Goal: Task Accomplishment & Management: Manage account settings

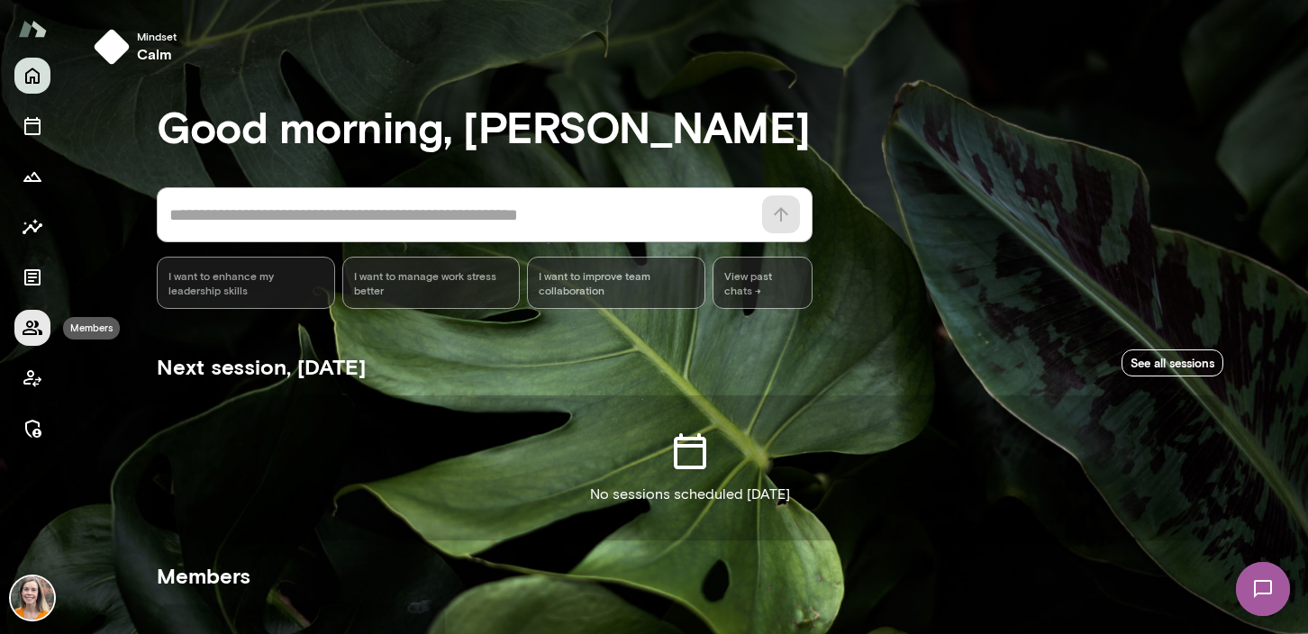
click at [34, 321] on icon "Members" at bounding box center [33, 328] width 20 height 14
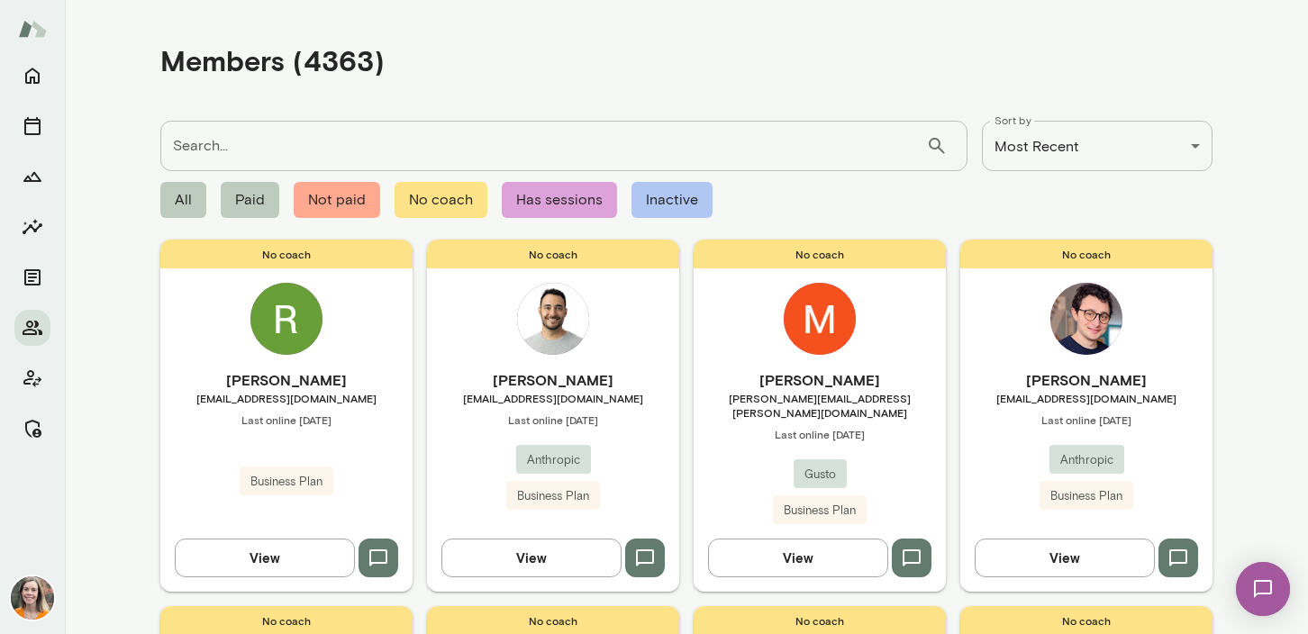
click at [272, 146] on input "Search..." at bounding box center [543, 146] width 766 height 50
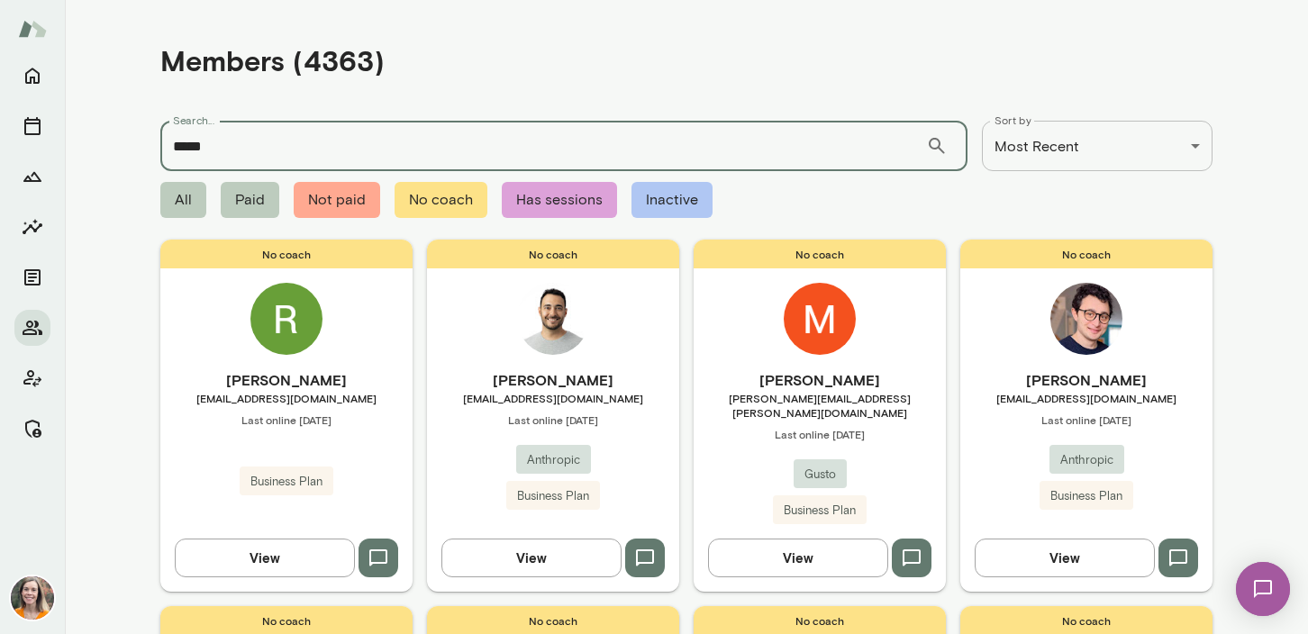
type input "*****"
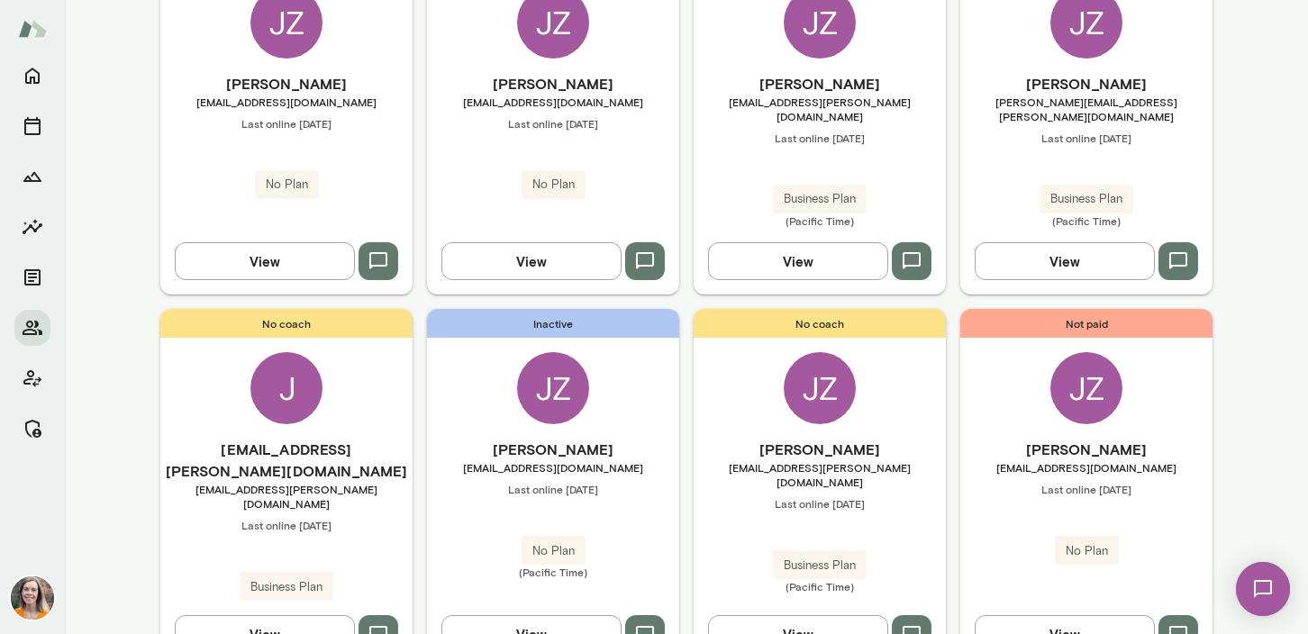
scroll to position [1443, 0]
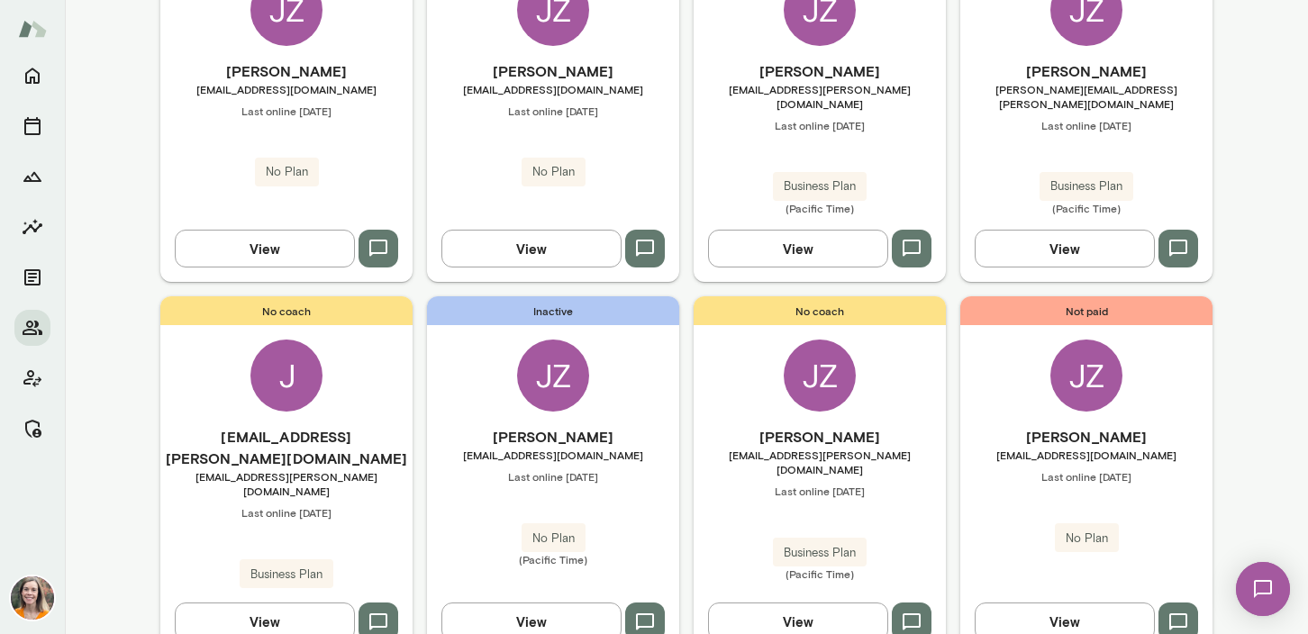
click at [350, 505] on span "Last online [DATE]" at bounding box center [286, 512] width 252 height 14
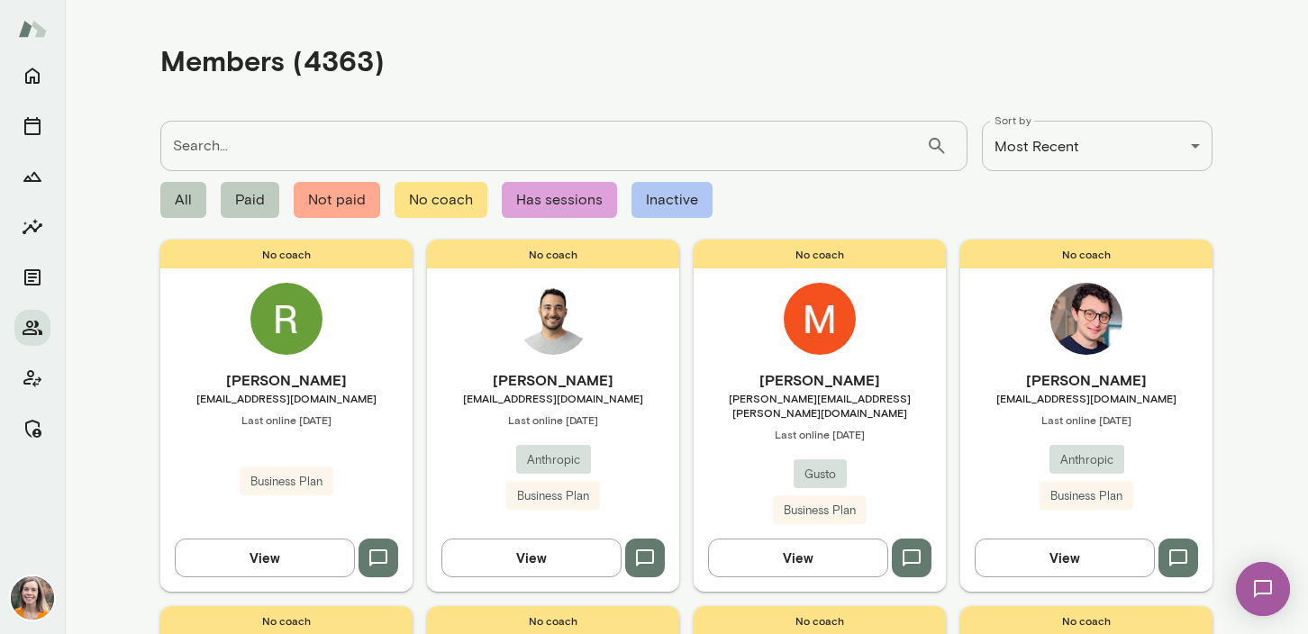
click at [293, 138] on input "Search..." at bounding box center [543, 146] width 766 height 50
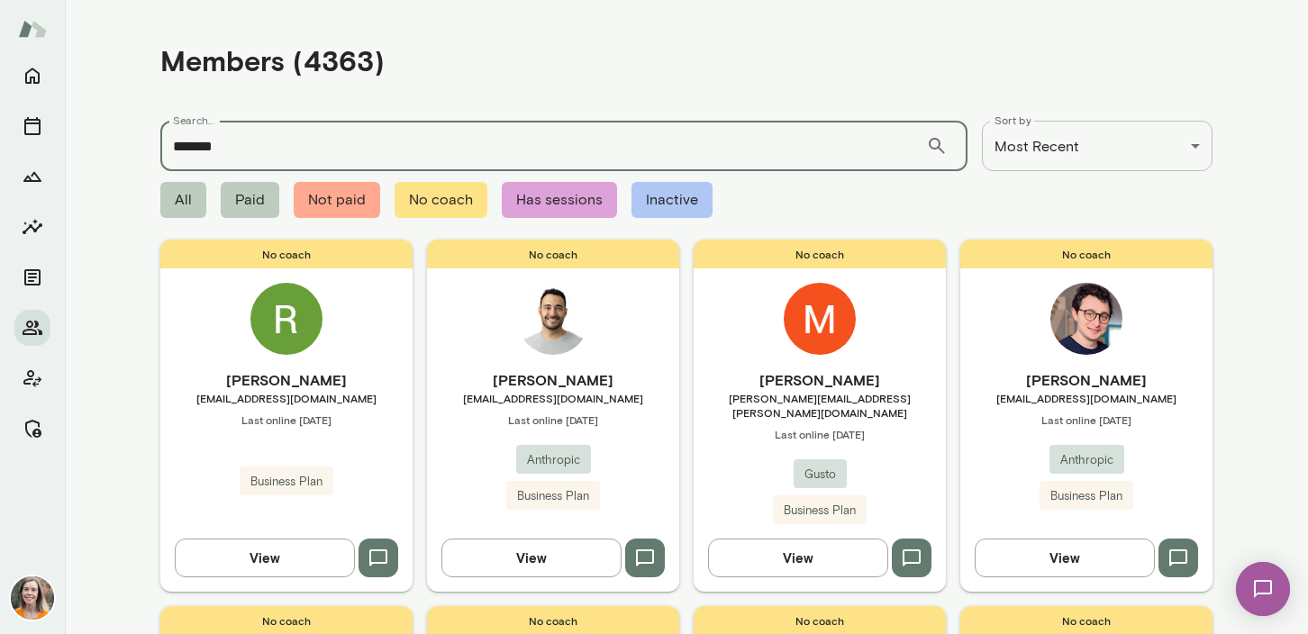
type input "*******"
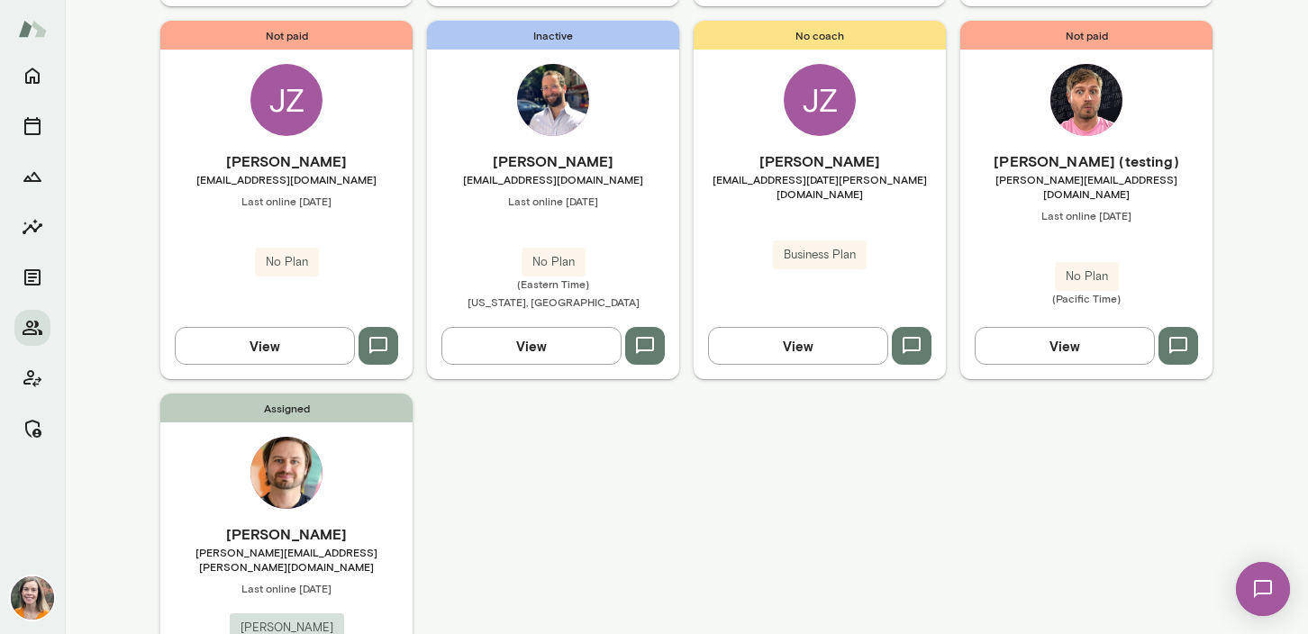
scroll to position [776, 0]
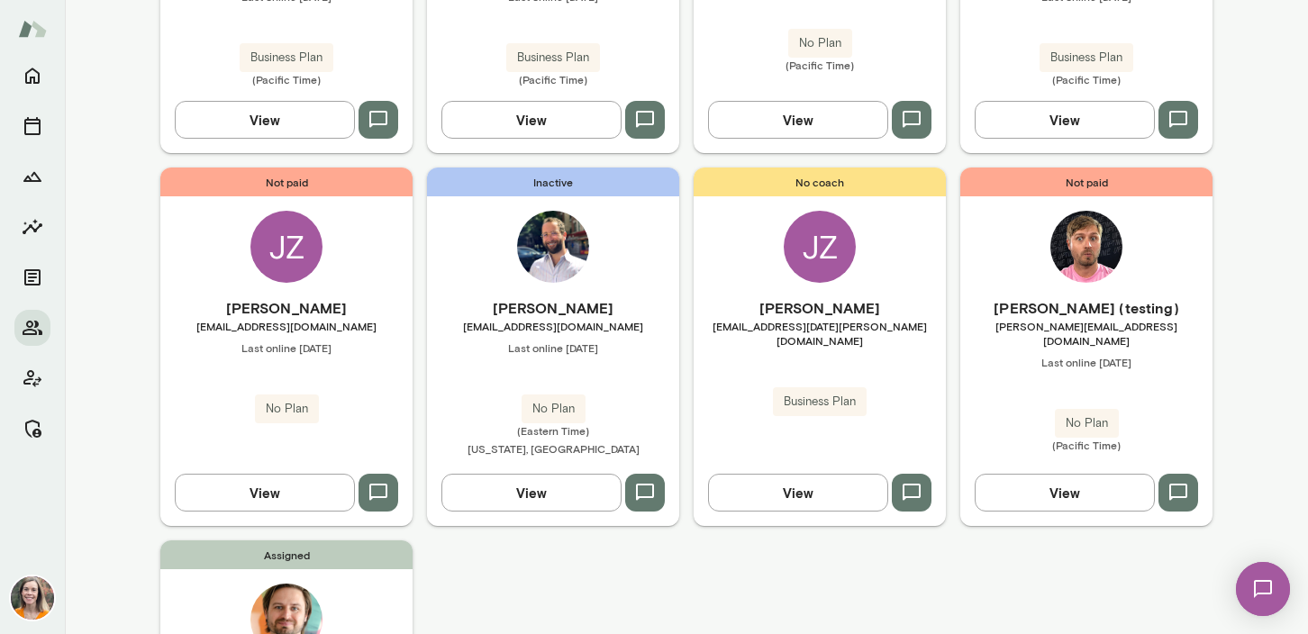
click at [1144, 359] on div "[PERSON_NAME] (testing) [PERSON_NAME][EMAIL_ADDRESS][DOMAIN_NAME] Last online […" at bounding box center [1086, 374] width 252 height 155
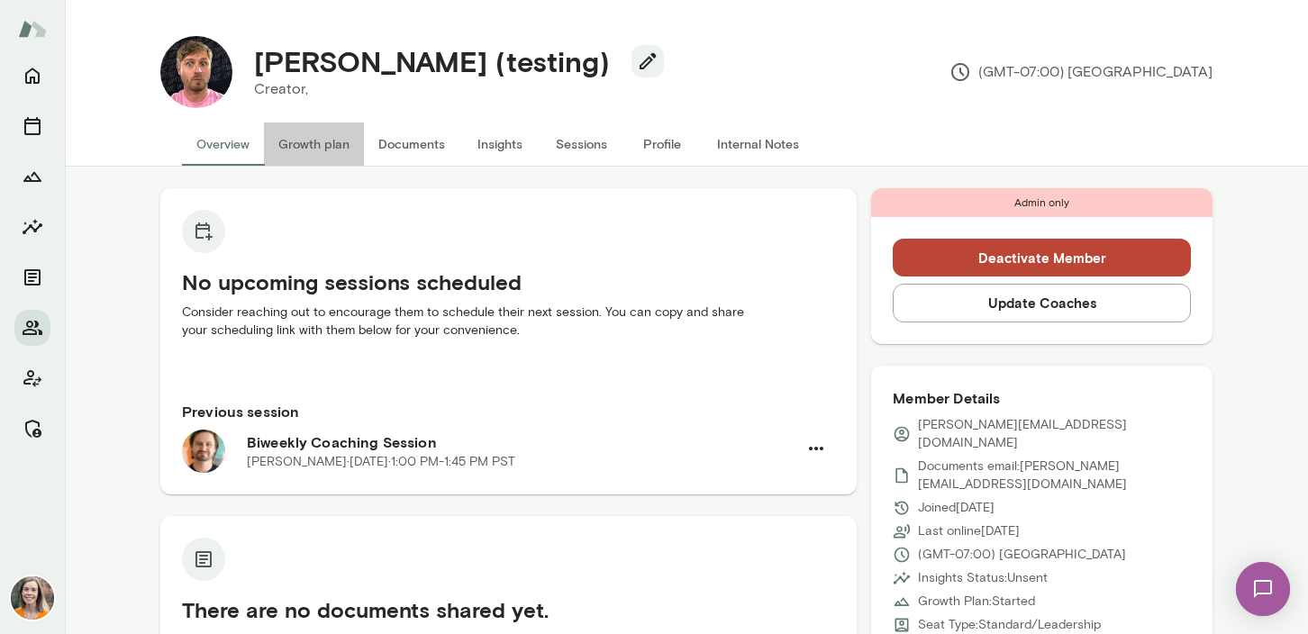
click at [322, 130] on button "Growth plan" at bounding box center [314, 144] width 100 height 43
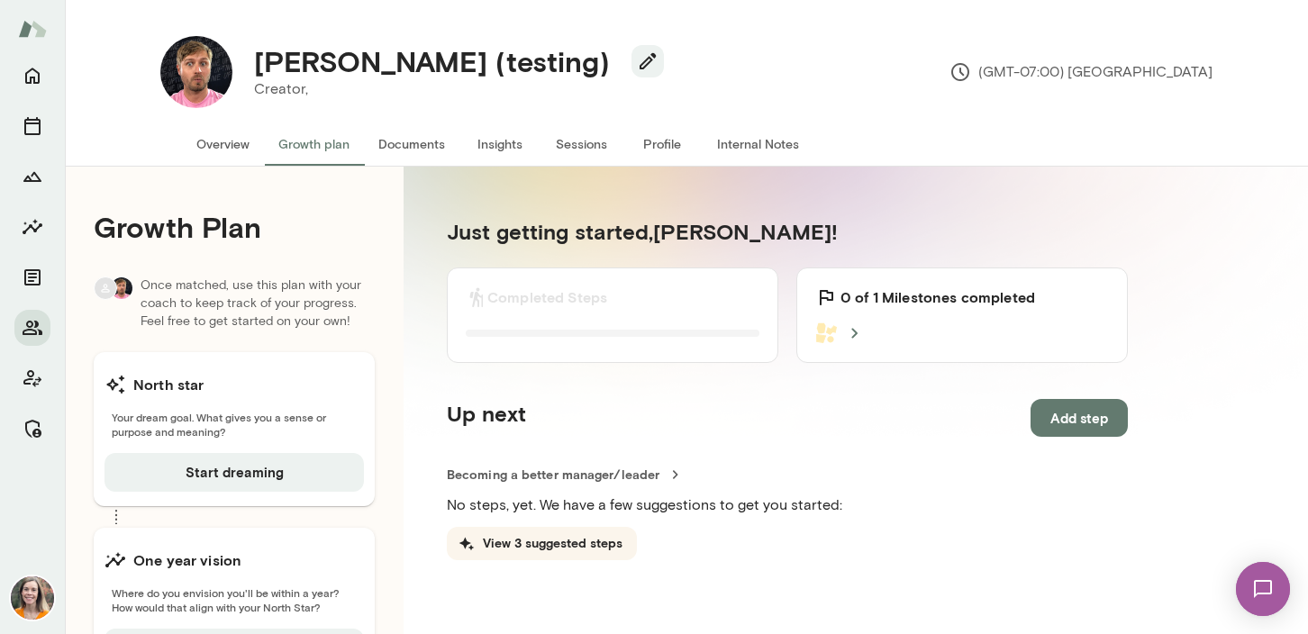
click at [414, 144] on button "Documents" at bounding box center [411, 144] width 95 height 43
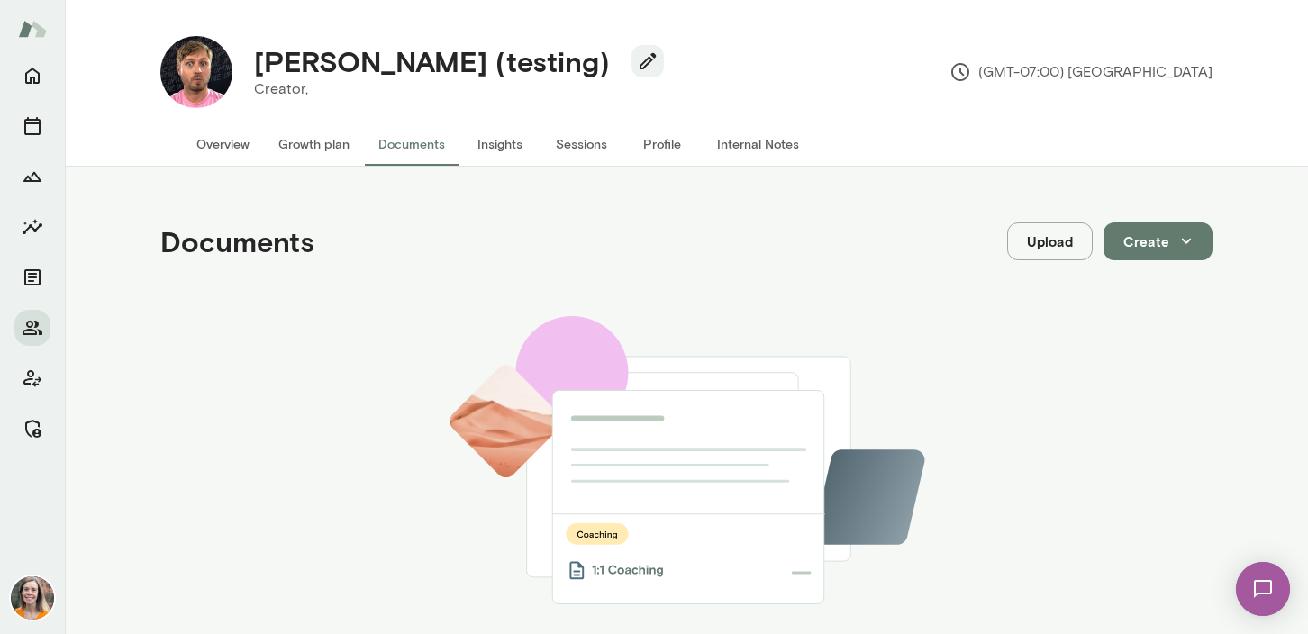
click at [504, 147] on button "Insights" at bounding box center [499, 144] width 81 height 43
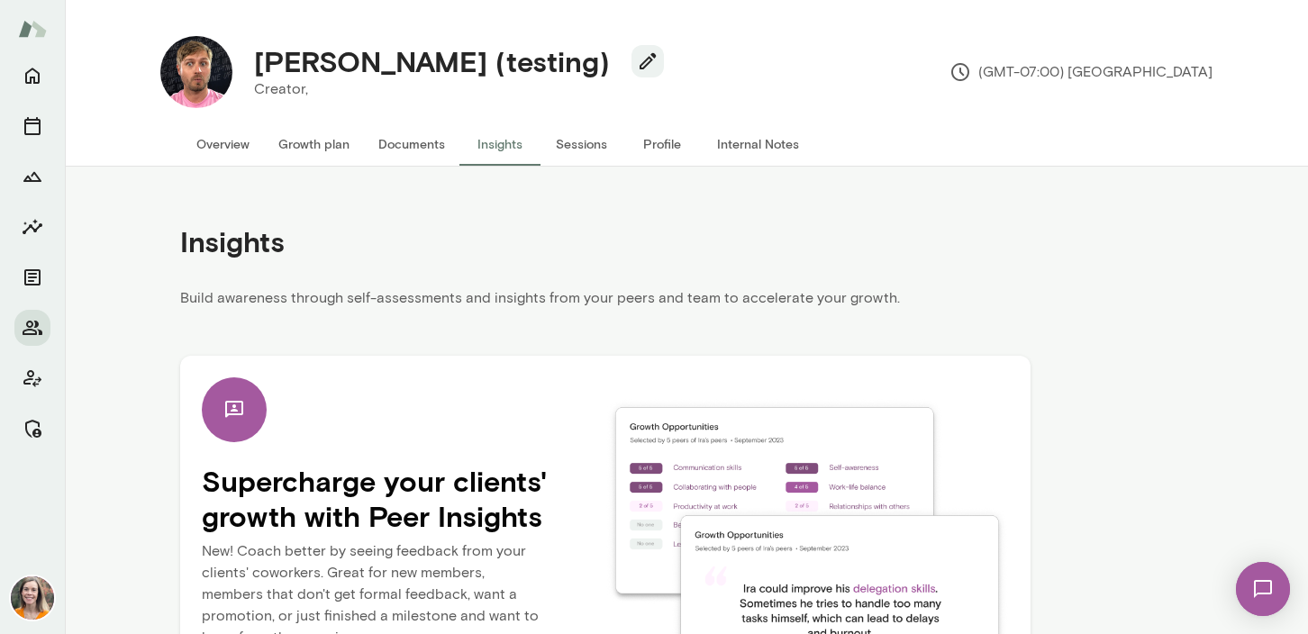
click at [577, 148] on button "Sessions" at bounding box center [581, 144] width 81 height 43
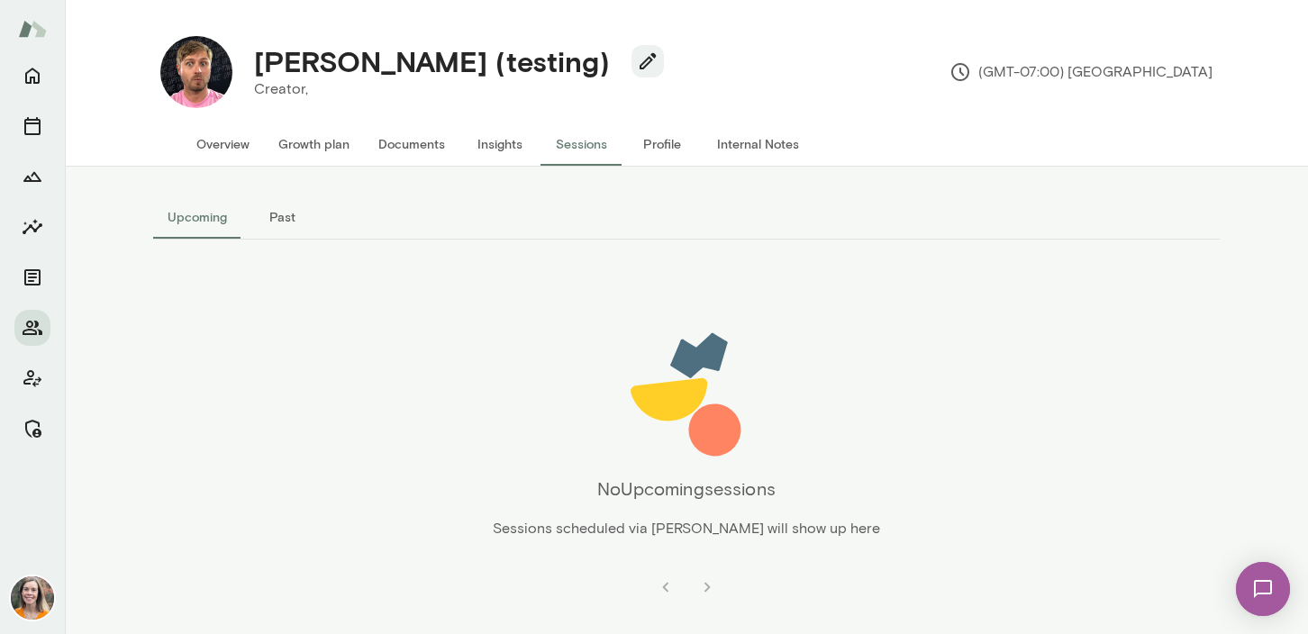
click at [660, 145] on button "Profile" at bounding box center [662, 144] width 81 height 43
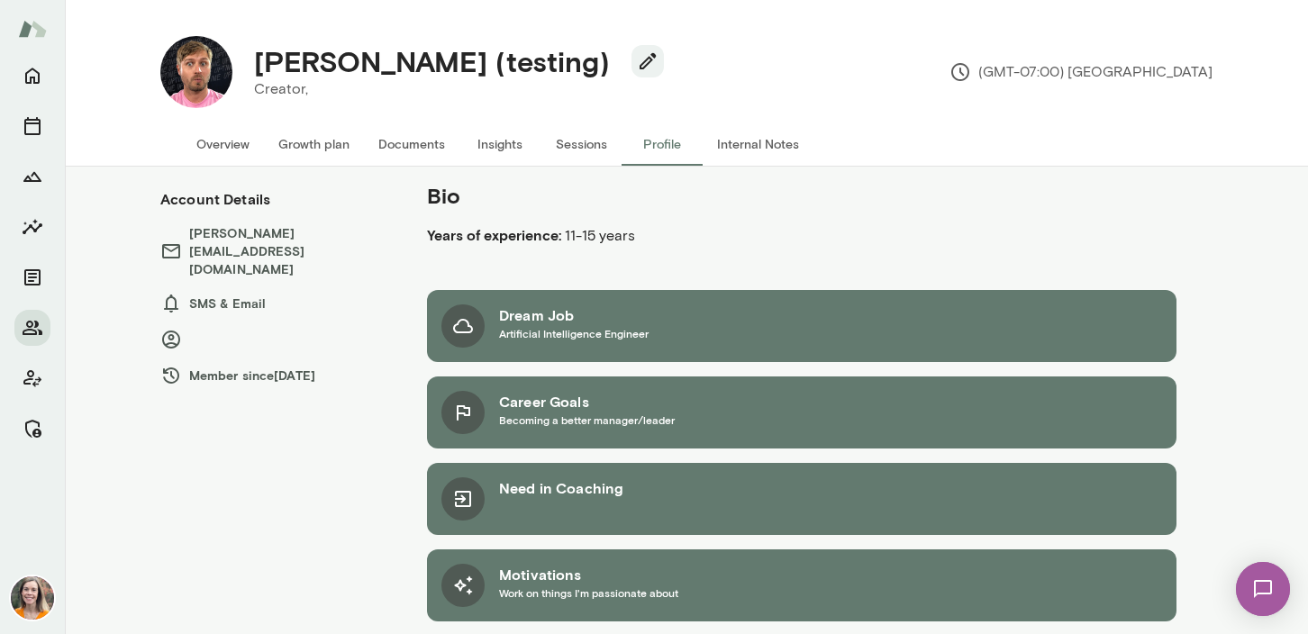
click at [759, 144] on button "Internal Notes" at bounding box center [758, 144] width 111 height 43
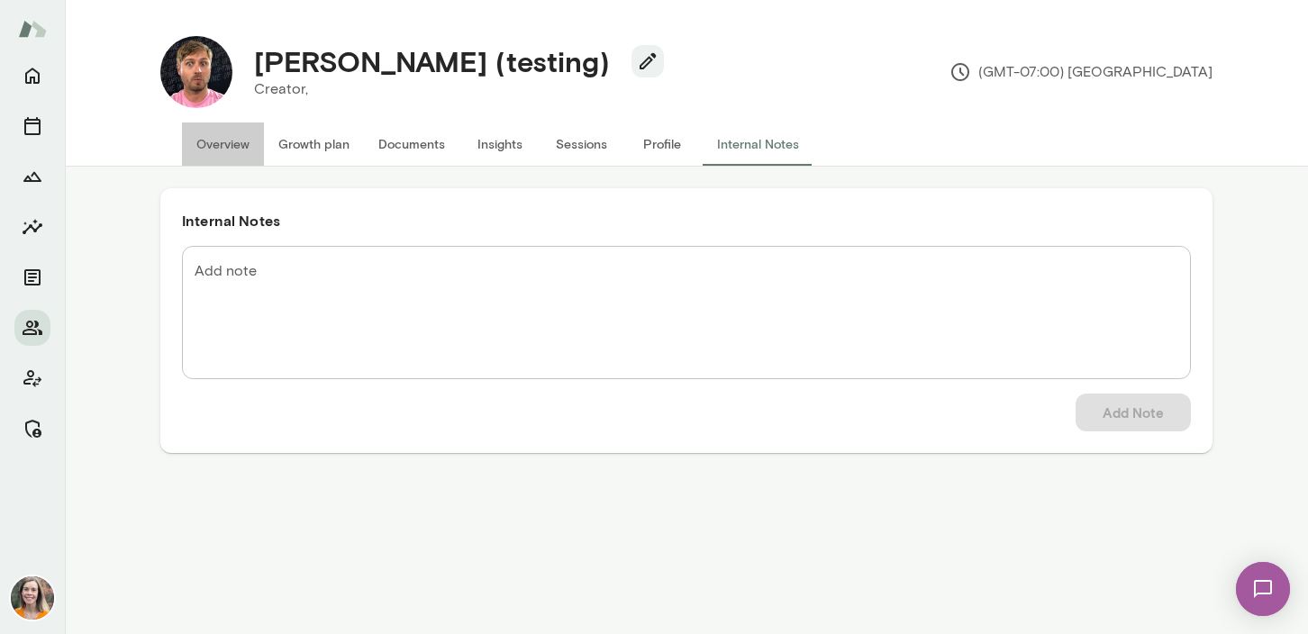
click at [206, 143] on button "Overview" at bounding box center [223, 144] width 82 height 43
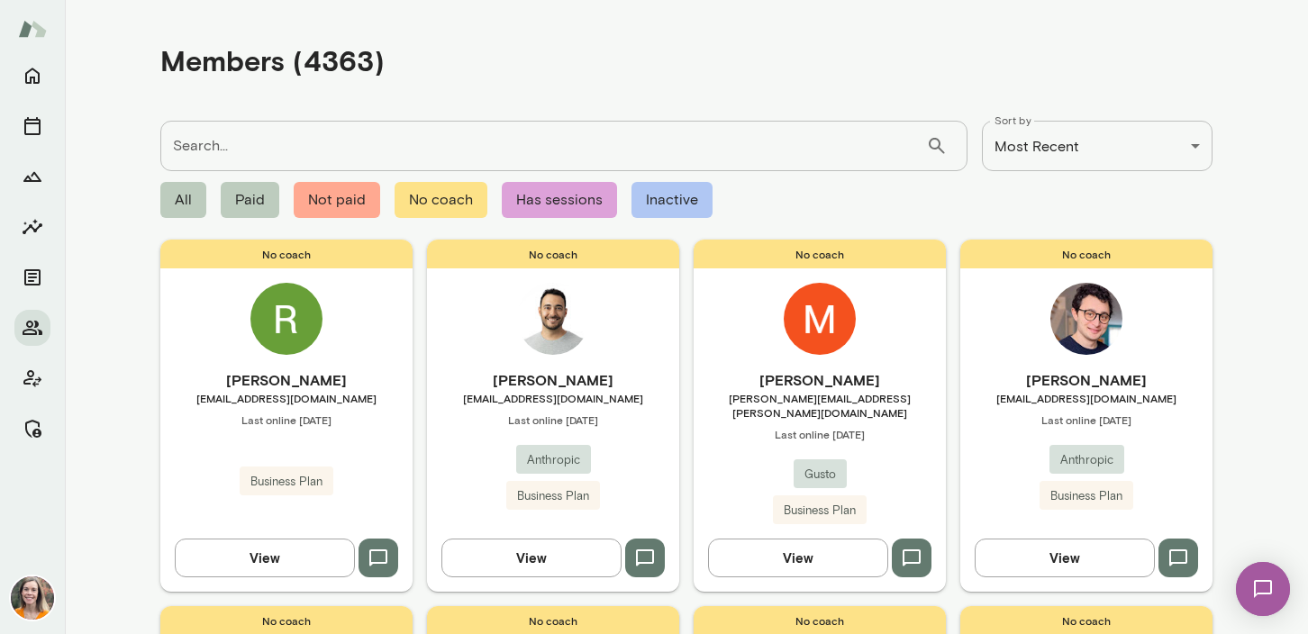
scroll to position [1, 0]
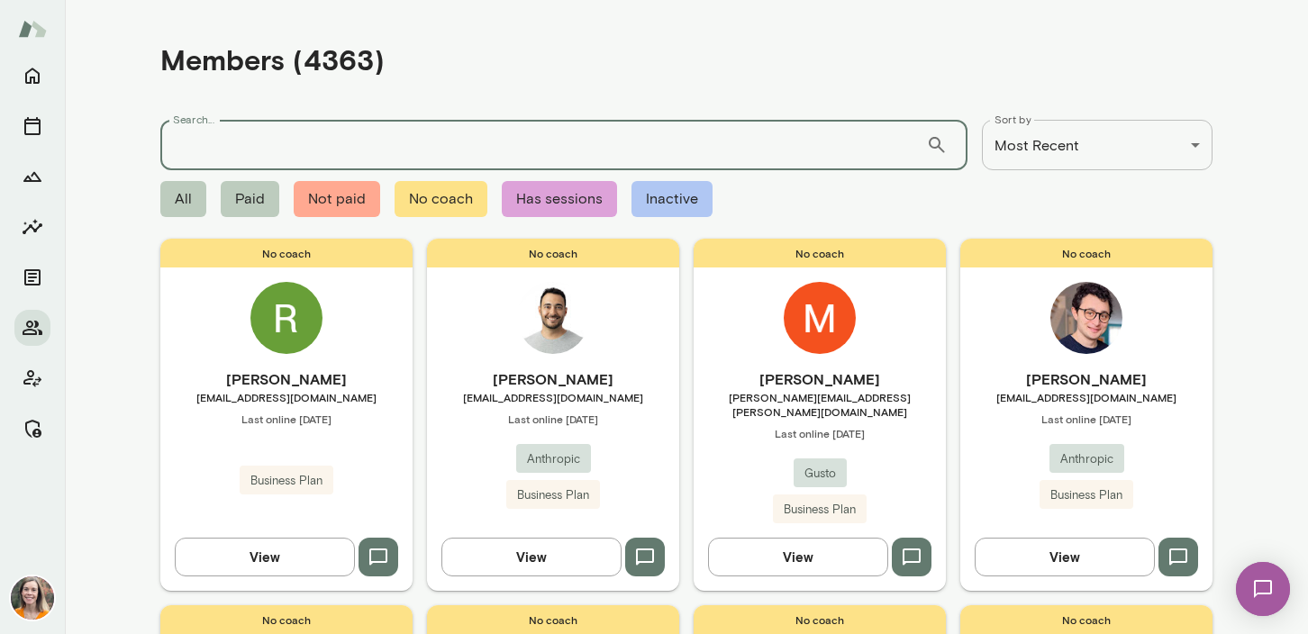
click at [262, 147] on input "Search..." at bounding box center [543, 145] width 766 height 50
type input "****"
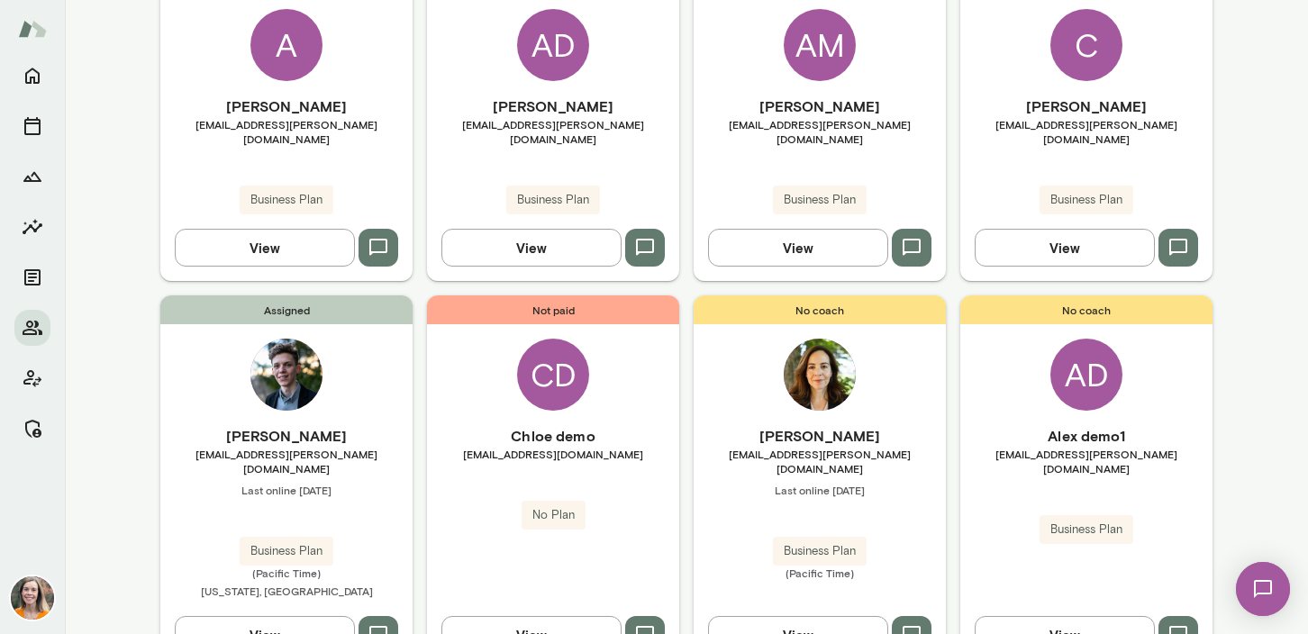
scroll to position [1007, 0]
click at [346, 482] on span "Last online December 12" at bounding box center [286, 489] width 252 height 14
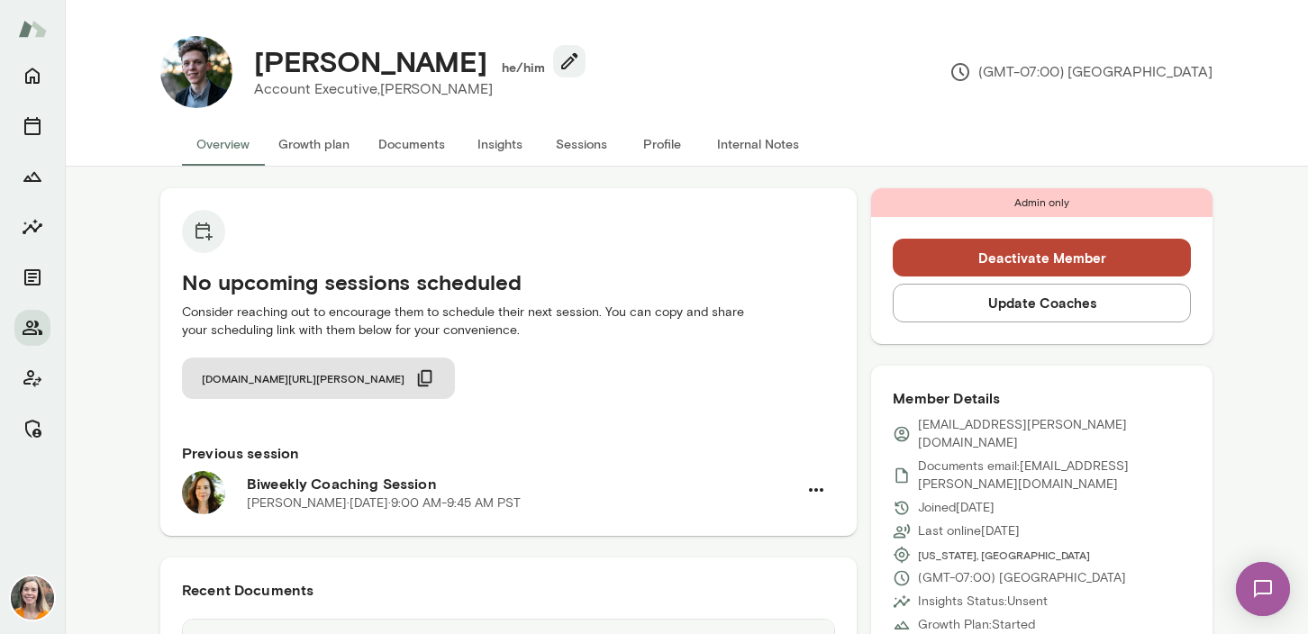
click at [299, 147] on button "Growth plan" at bounding box center [314, 144] width 100 height 43
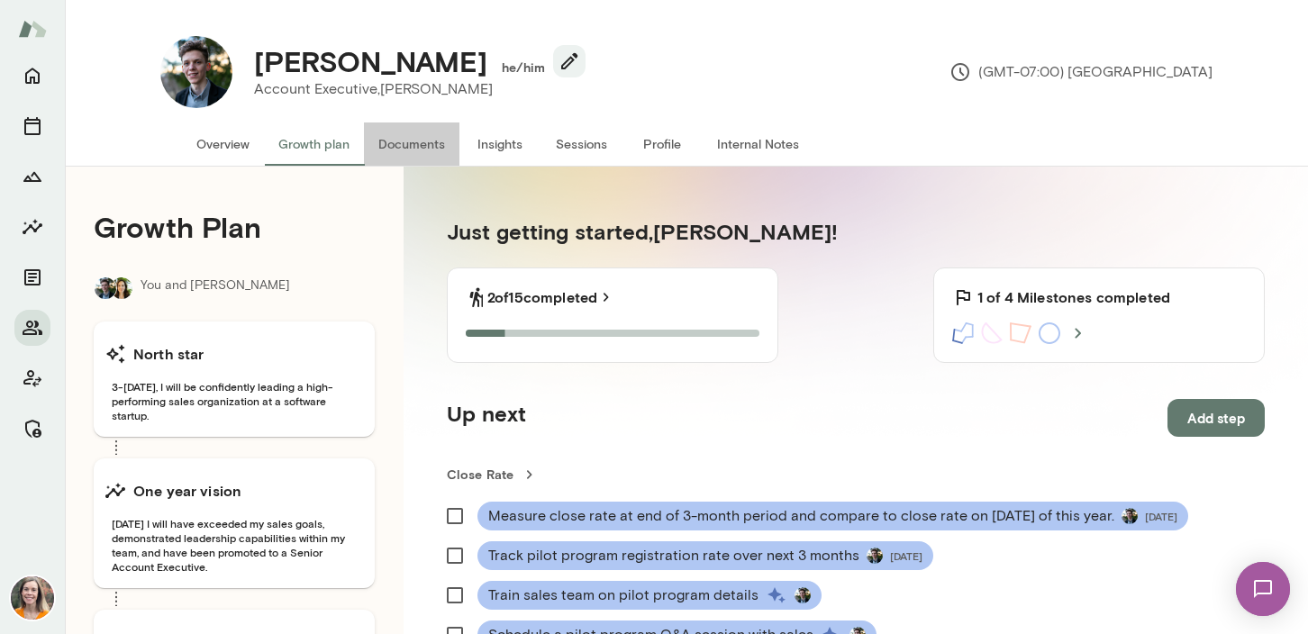
click at [406, 146] on button "Documents" at bounding box center [411, 144] width 95 height 43
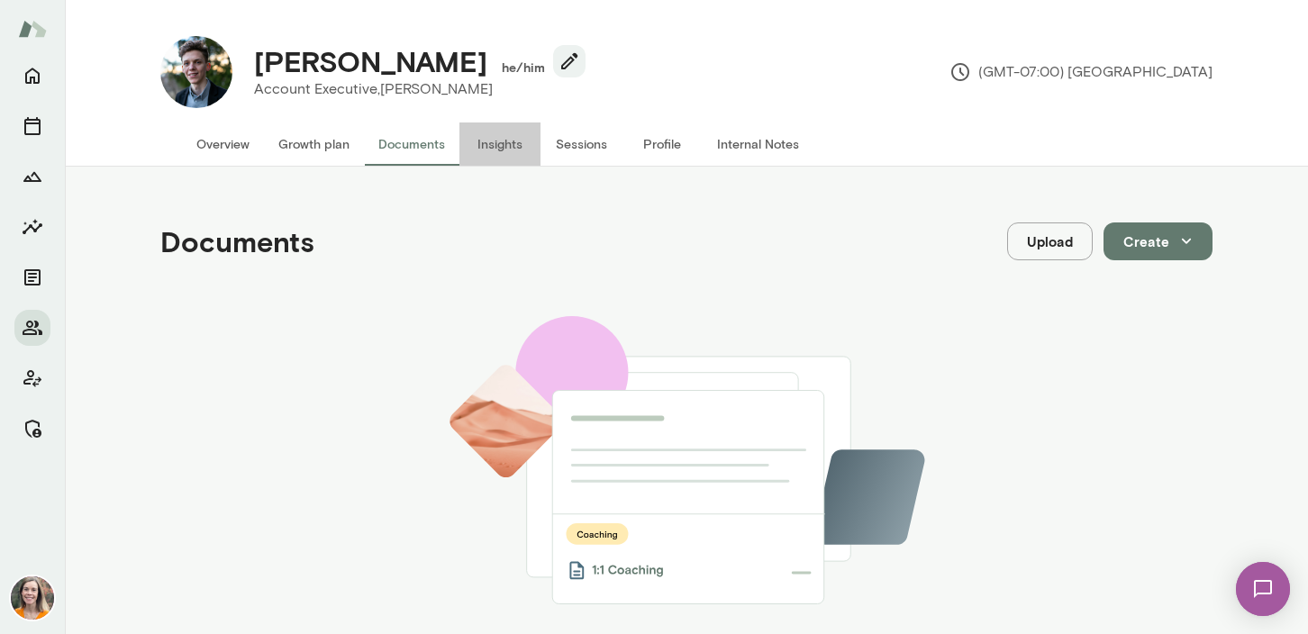
click at [502, 143] on button "Insights" at bounding box center [499, 144] width 81 height 43
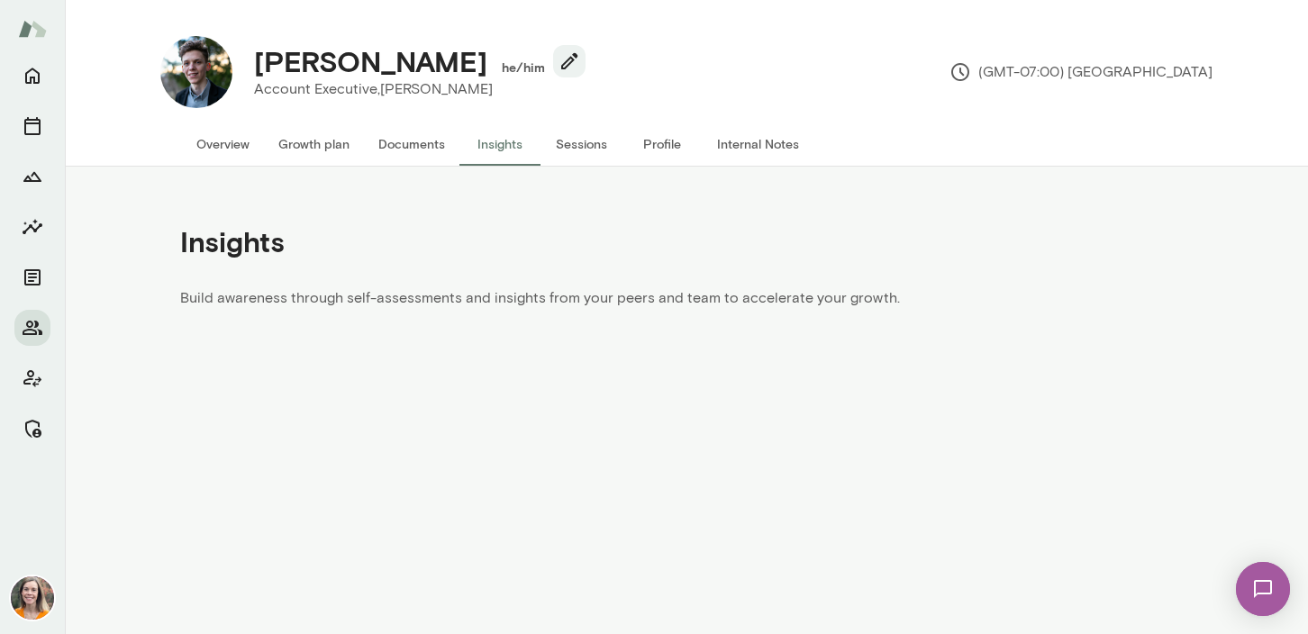
click at [585, 143] on button "Sessions" at bounding box center [581, 144] width 81 height 43
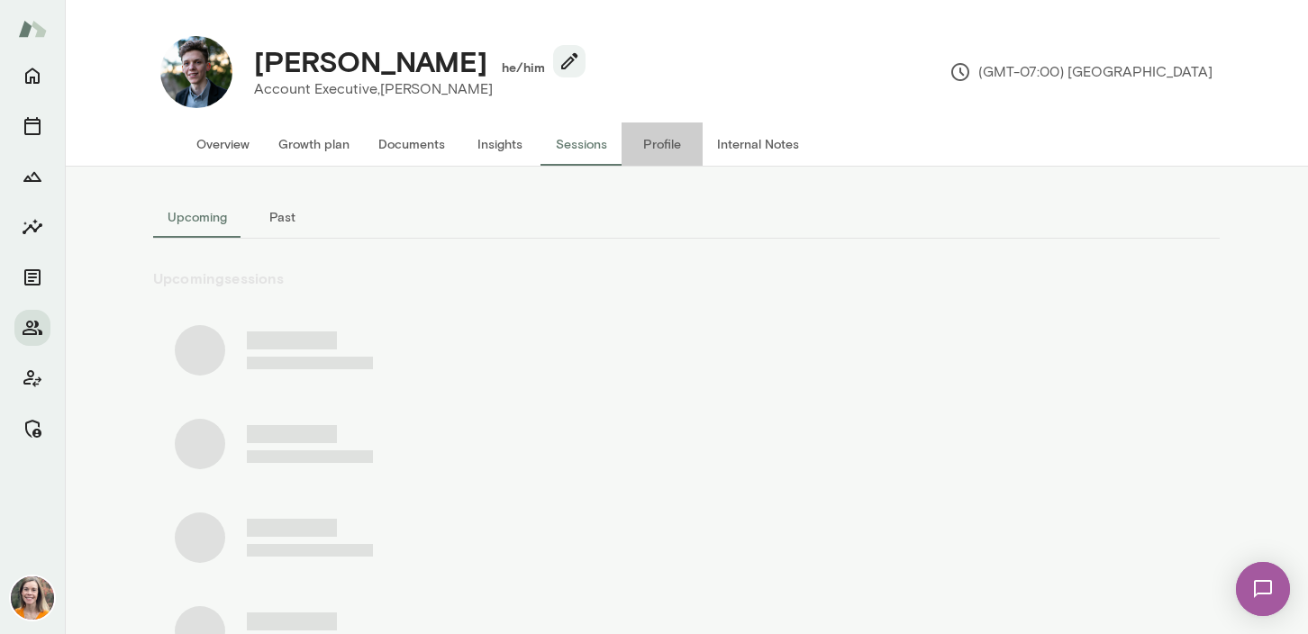
click at [682, 142] on button "Profile" at bounding box center [662, 144] width 81 height 43
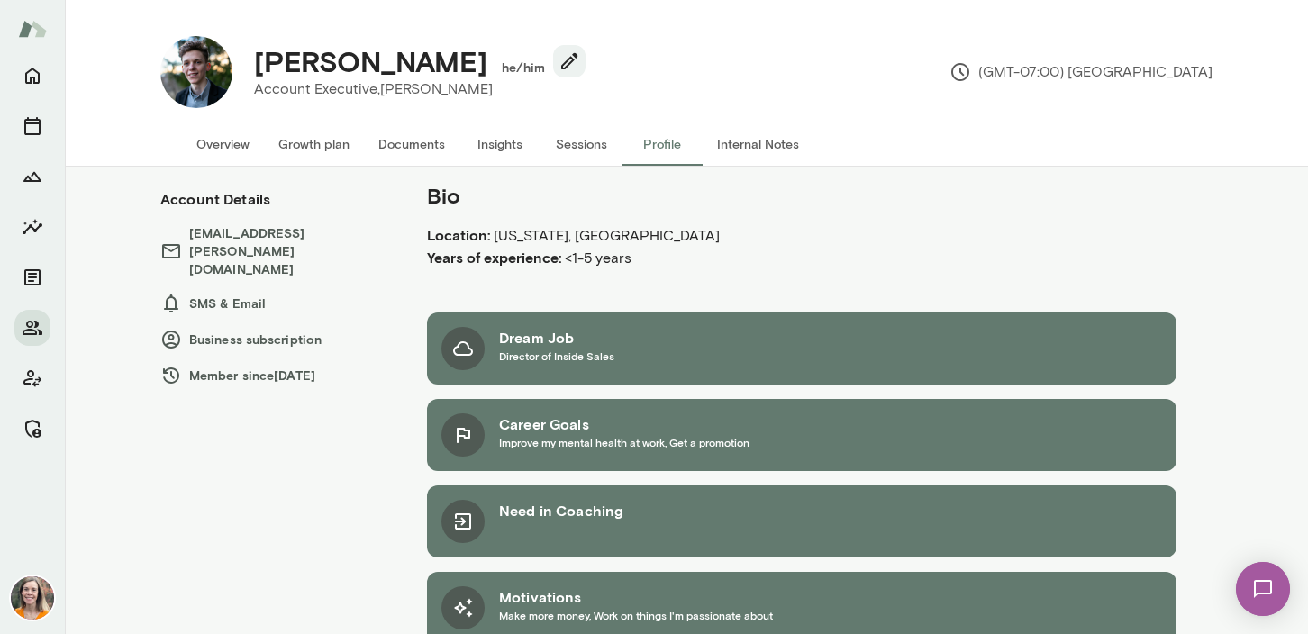
click at [773, 141] on button "Internal Notes" at bounding box center [758, 144] width 111 height 43
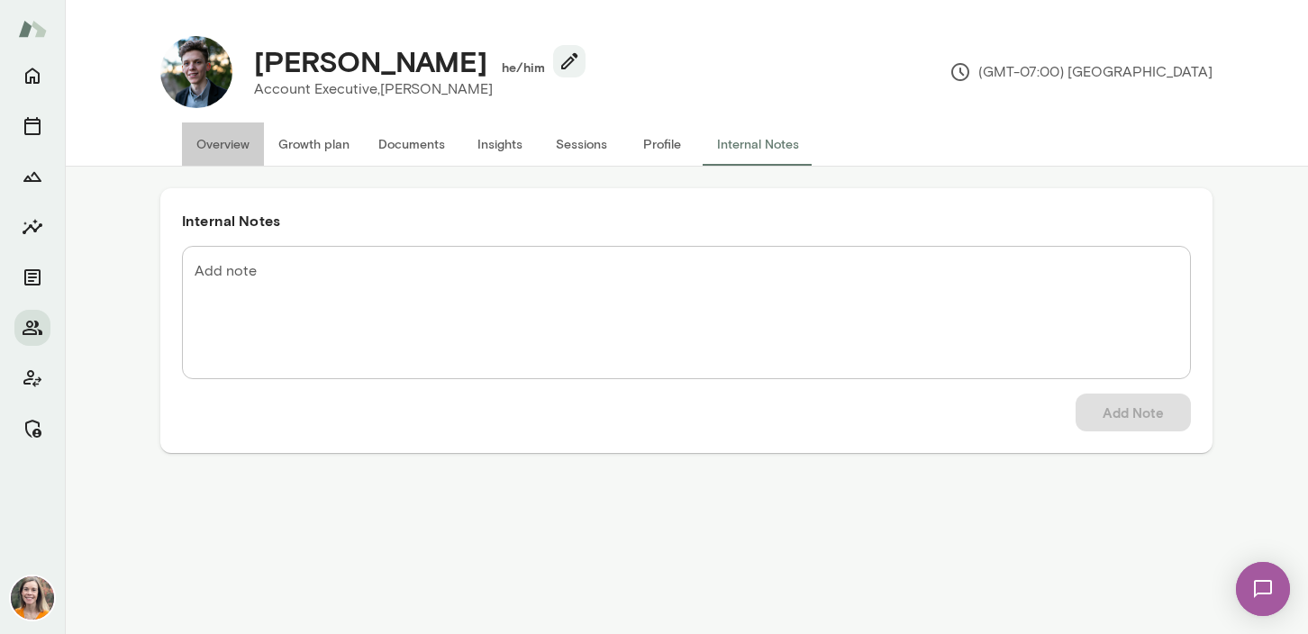
click at [221, 145] on button "Overview" at bounding box center [223, 144] width 82 height 43
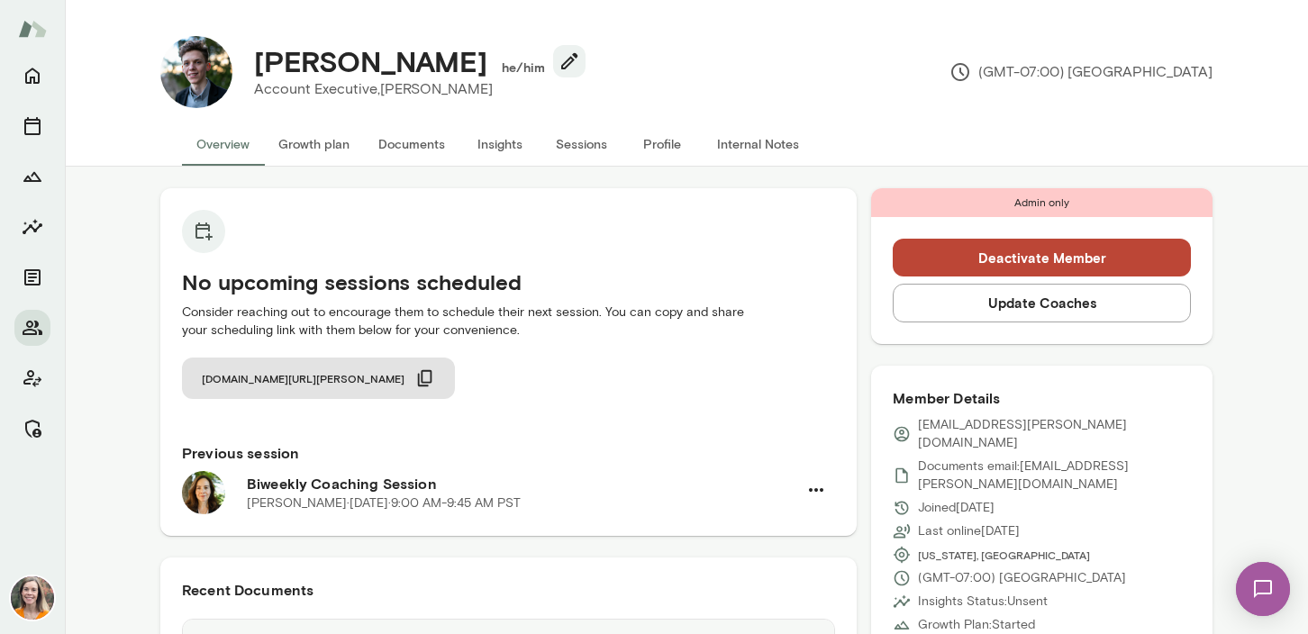
click at [348, 498] on p "Olivia Thompson · Fri, Jul 11 · 9:00 AM-9:45 AM PST" at bounding box center [384, 504] width 274 height 18
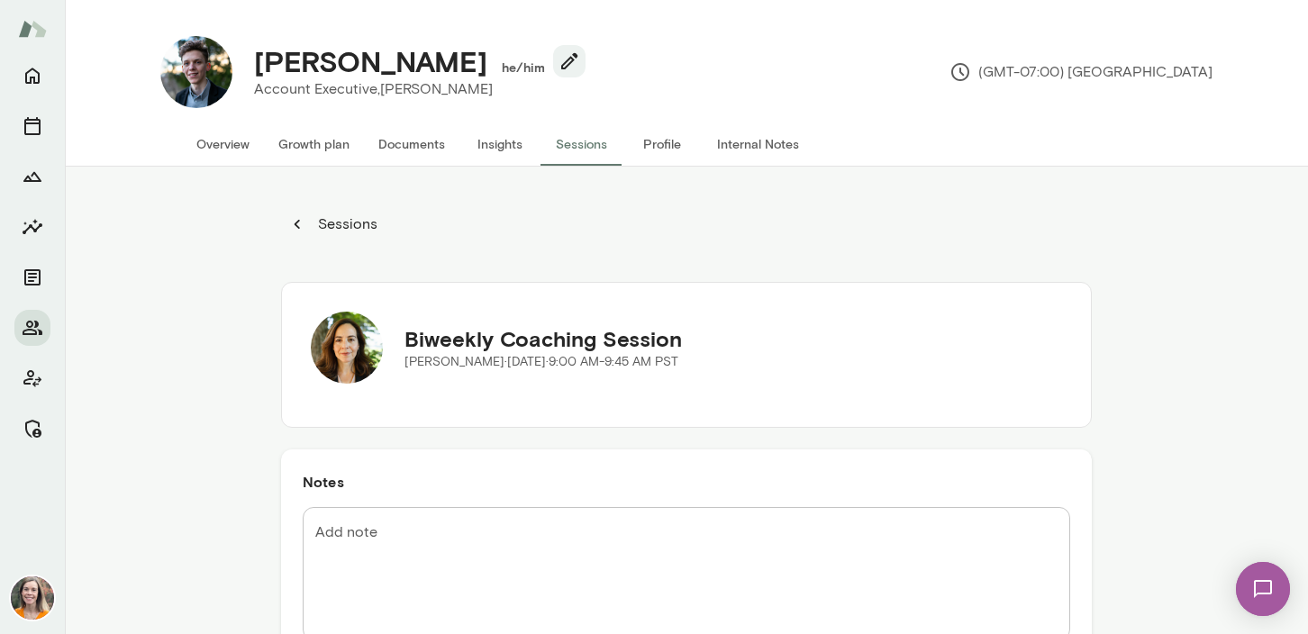
click at [343, 222] on p "Sessions" at bounding box center [345, 225] width 63 height 22
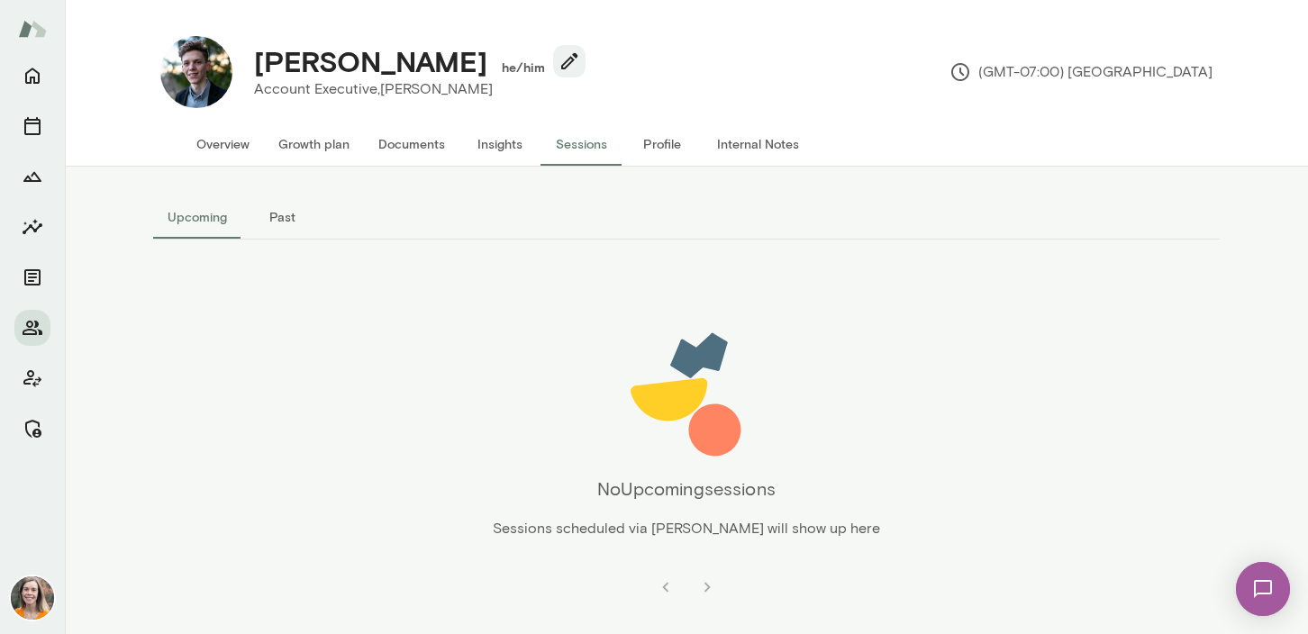
click at [269, 217] on button "Past" at bounding box center [281, 216] width 81 height 43
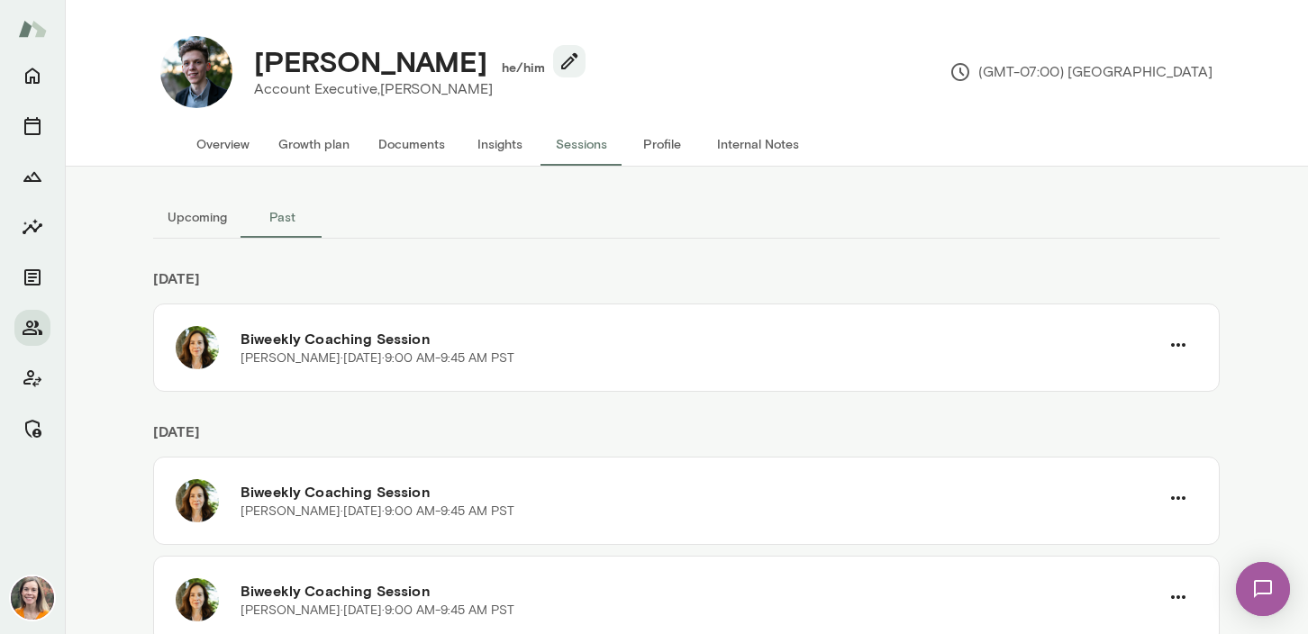
click at [213, 147] on button "Overview" at bounding box center [223, 144] width 82 height 43
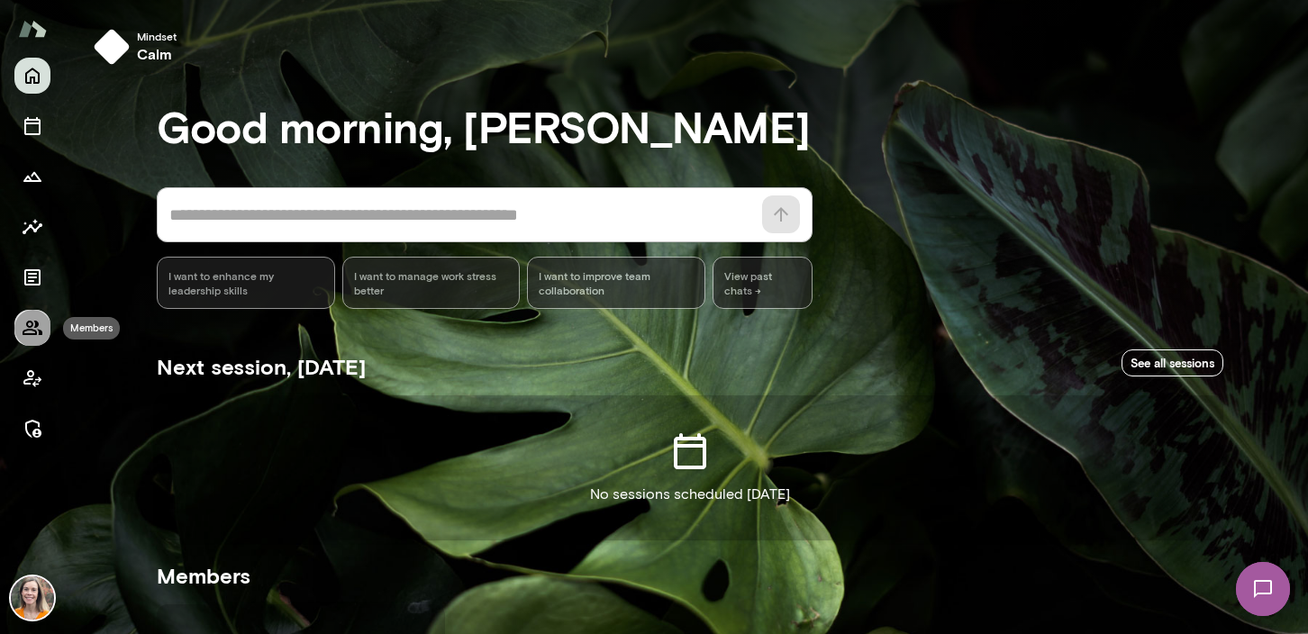
click at [29, 325] on icon "Members" at bounding box center [33, 328] width 22 height 22
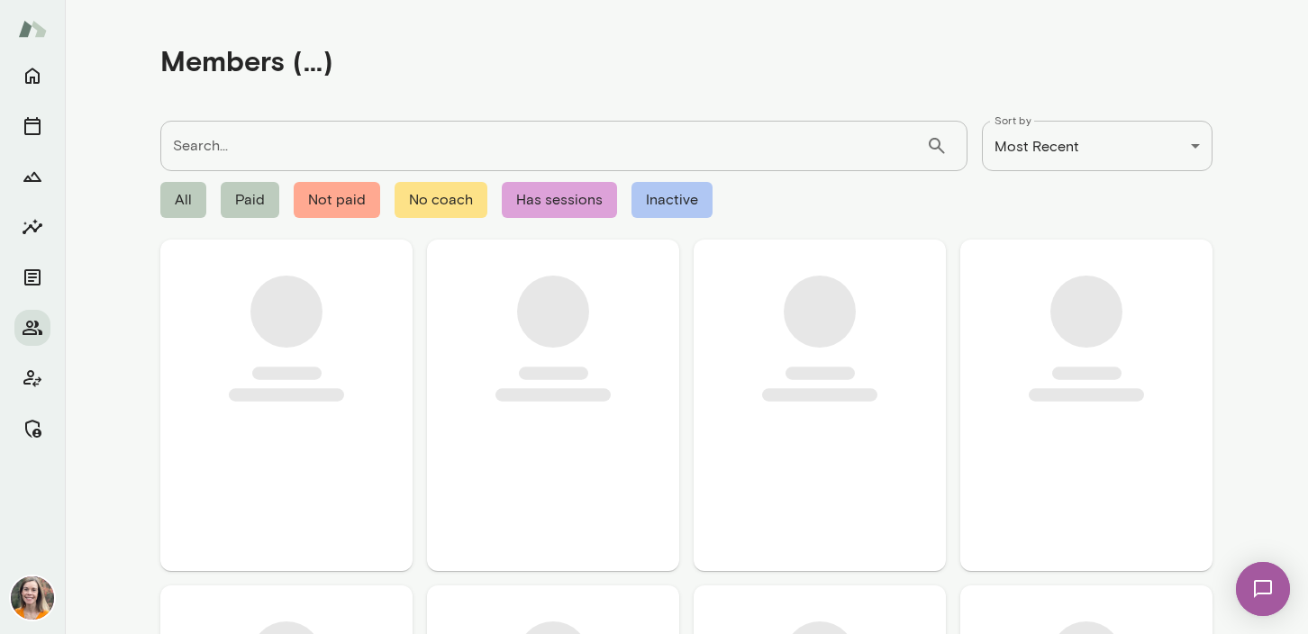
click at [250, 129] on input "Search..." at bounding box center [543, 146] width 766 height 50
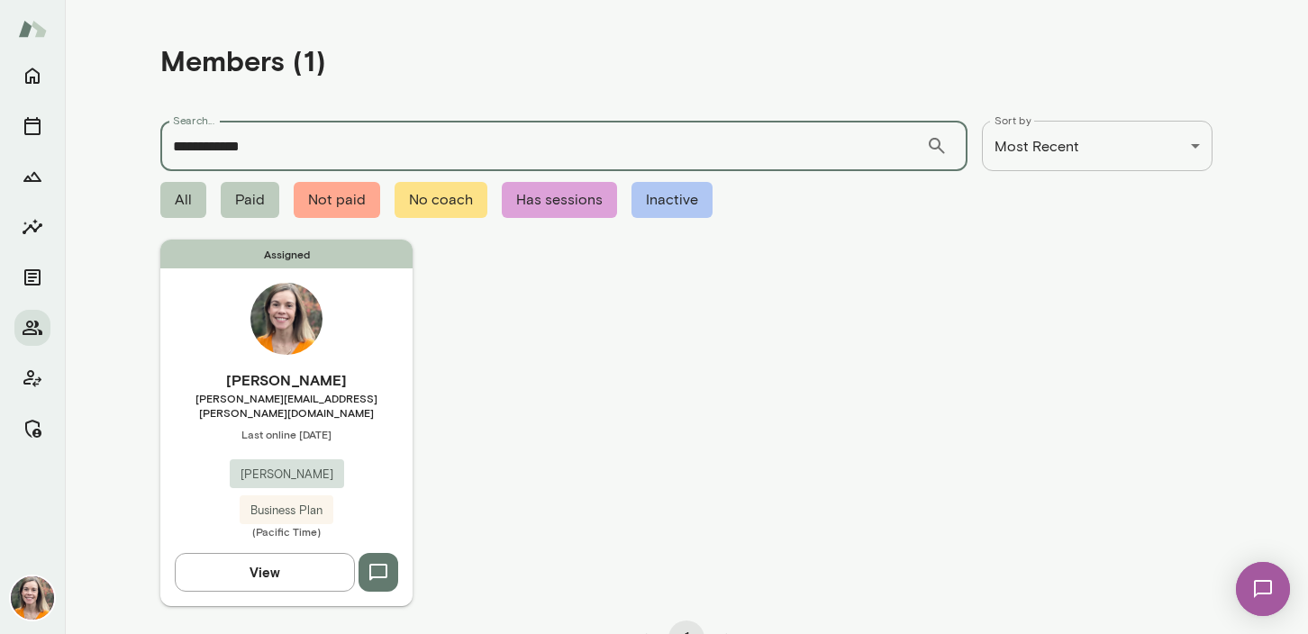
type input "**********"
click at [342, 394] on span "[PERSON_NAME][EMAIL_ADDRESS][PERSON_NAME][DOMAIN_NAME]" at bounding box center [286, 405] width 252 height 29
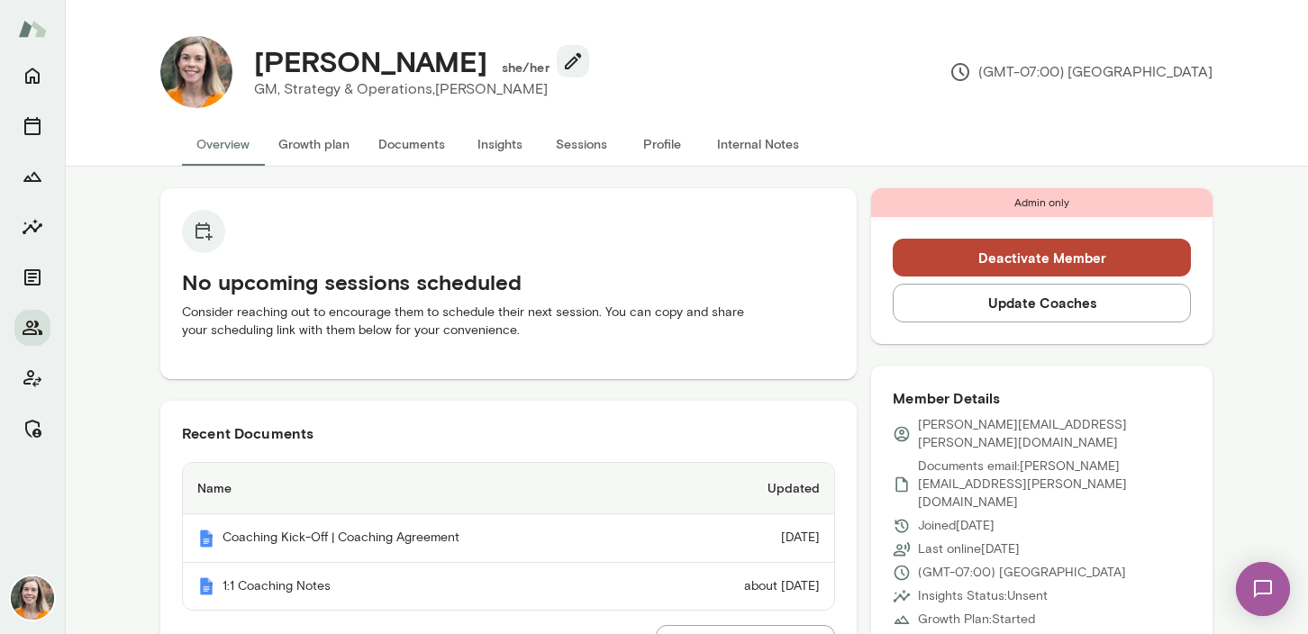
click at [1055, 301] on button "Update Coaches" at bounding box center [1042, 303] width 298 height 38
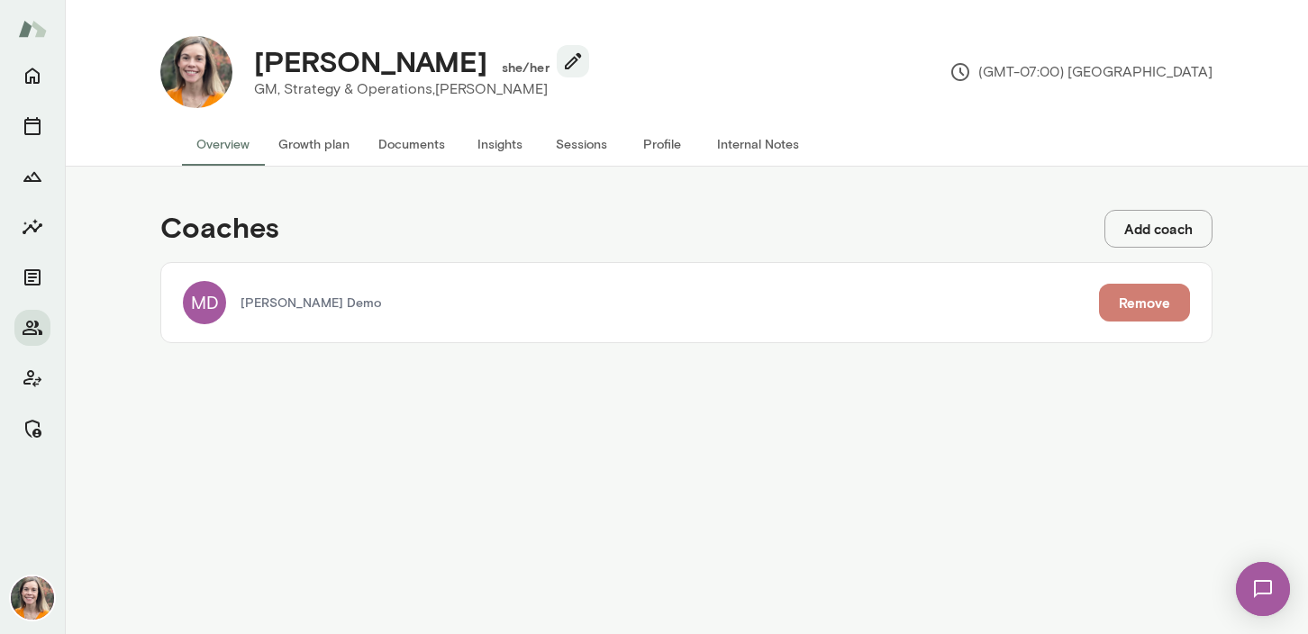
click at [1151, 300] on button "Remove" at bounding box center [1144, 303] width 91 height 38
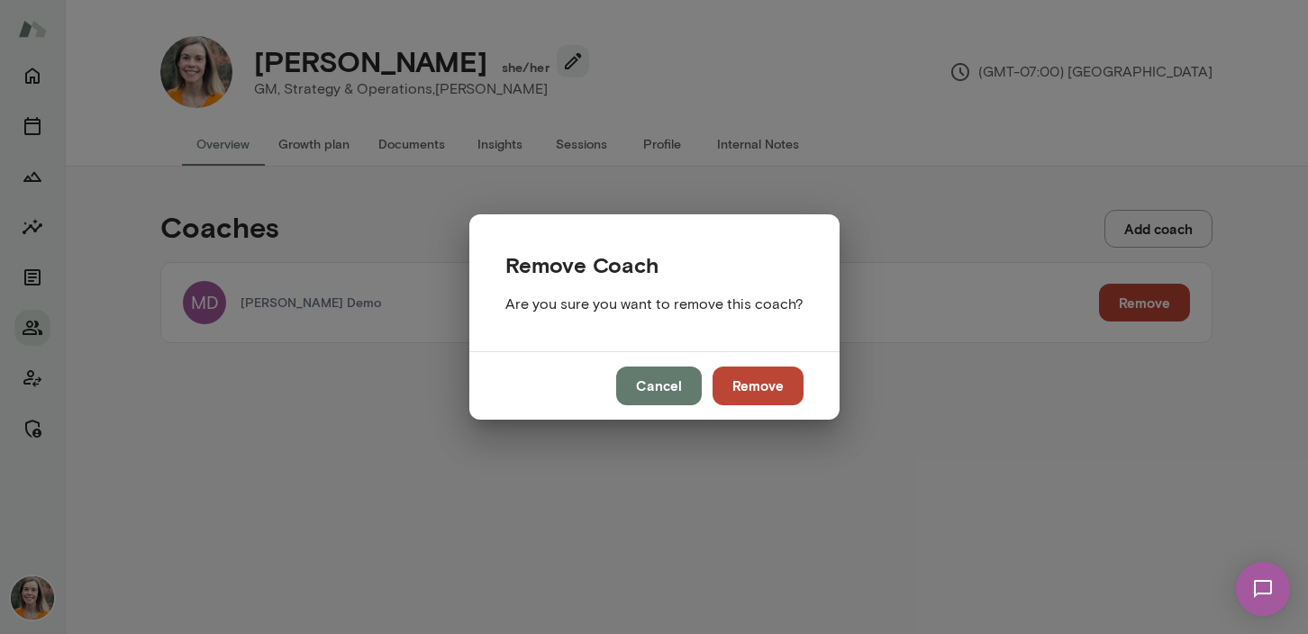
click at [763, 380] on button "Remove" at bounding box center [758, 386] width 91 height 38
